Goal: Navigation & Orientation: Find specific page/section

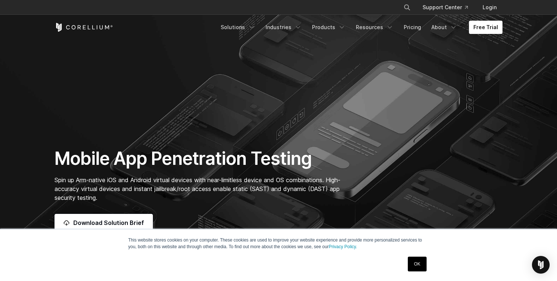
click at [414, 261] on link "OK" at bounding box center [417, 264] width 19 height 15
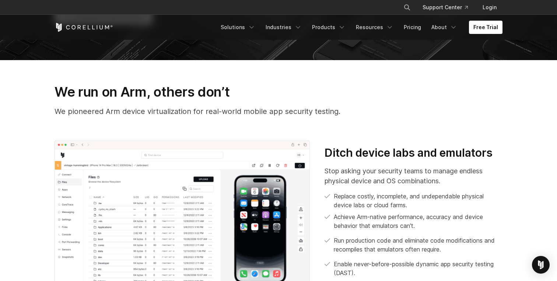
scroll to position [215, 0]
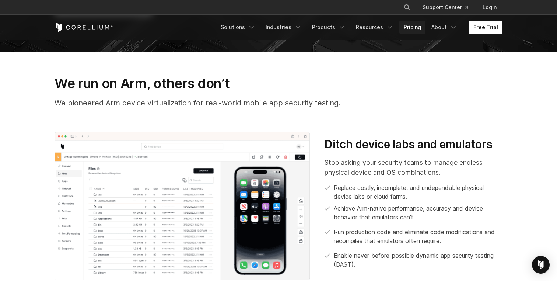
click at [412, 28] on link "Pricing" at bounding box center [412, 27] width 26 height 13
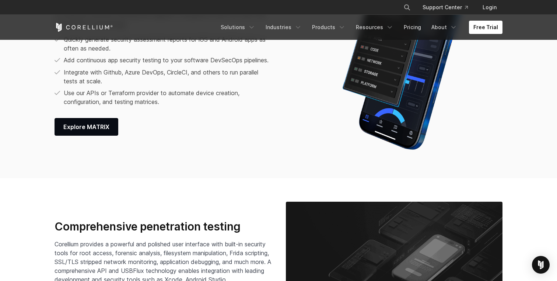
scroll to position [998, 0]
